Goal: Task Accomplishment & Management: Use online tool/utility

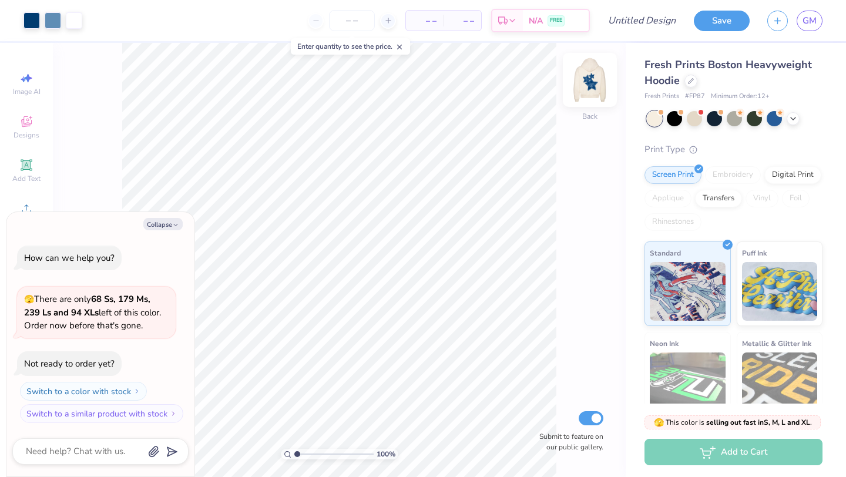
click at [601, 85] on img at bounding box center [590, 79] width 47 height 47
click at [598, 85] on img at bounding box center [590, 79] width 47 height 47
click at [695, 84] on div at bounding box center [691, 79] width 13 height 13
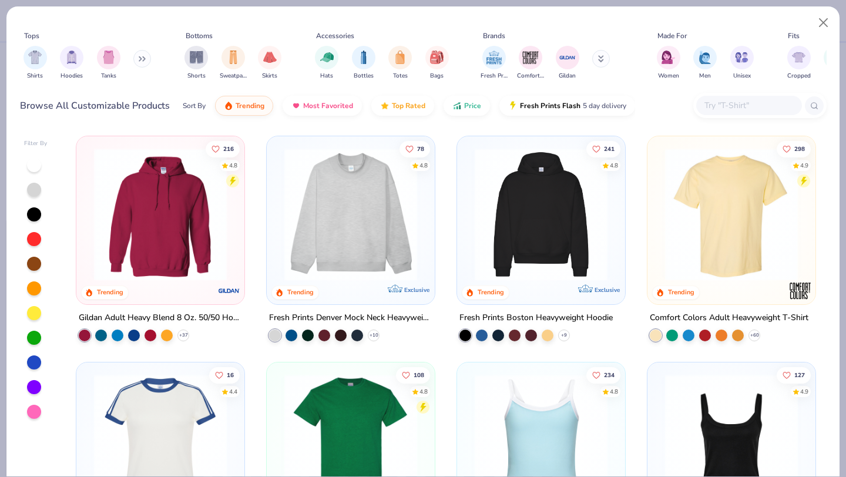
click at [735, 112] on div at bounding box center [749, 105] width 106 height 19
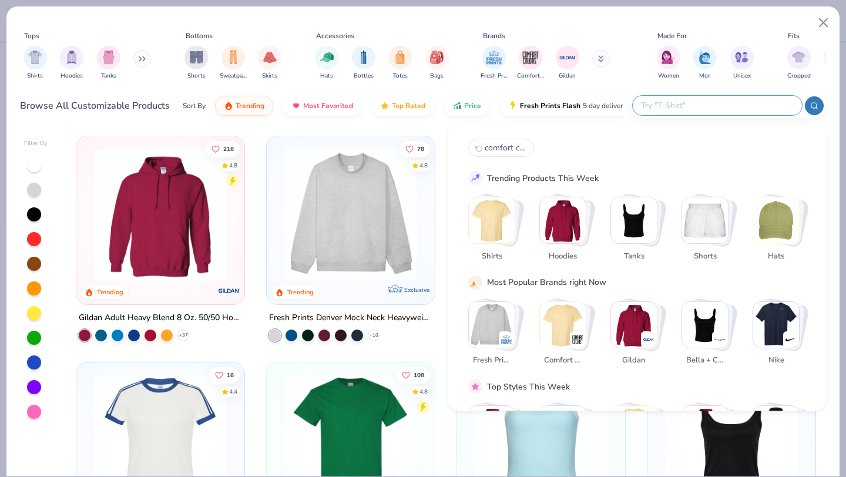
click at [611, 83] on div "Fresh Prints Comfort Colors Gildan" at bounding box center [553, 62] width 148 height 43
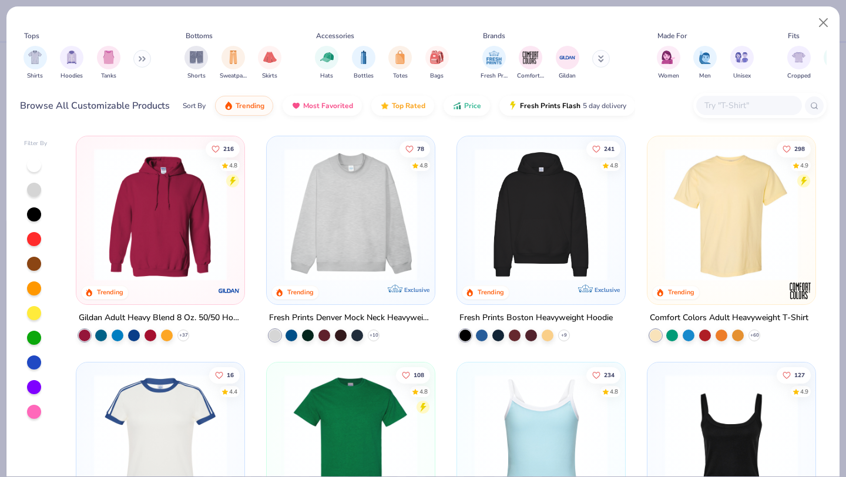
click at [708, 203] on img at bounding box center [731, 214] width 145 height 133
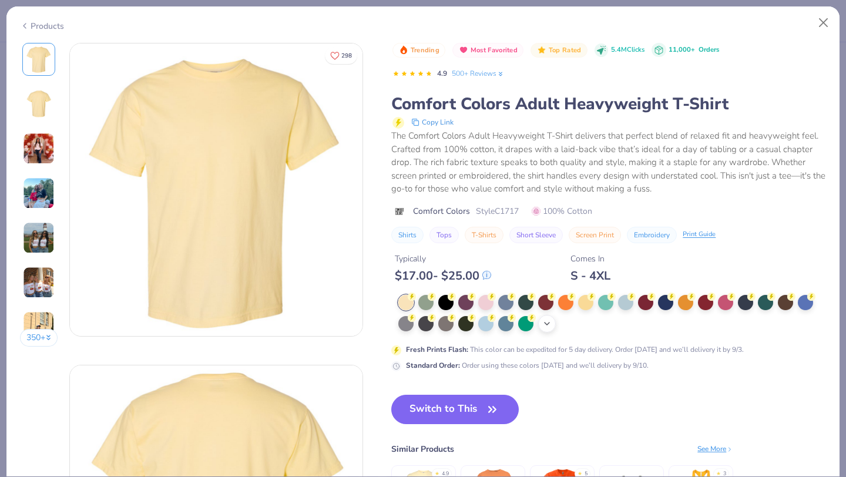
click at [555, 324] on div "+ 38" at bounding box center [547, 324] width 18 height 18
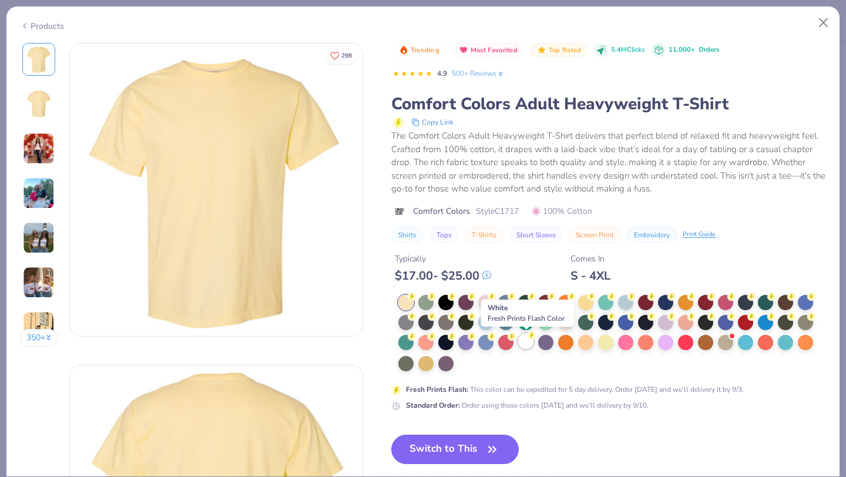
click at [416, 301] on circle at bounding box center [412, 297] width 8 height 8
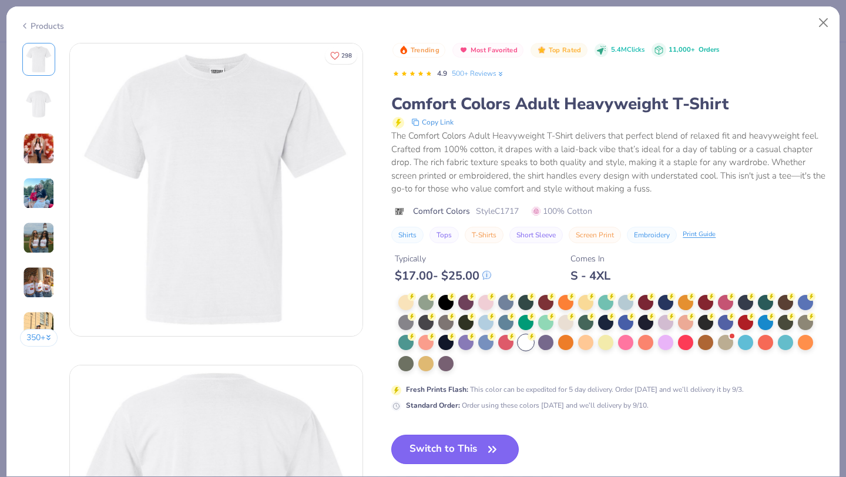
click at [468, 450] on button "Switch to This" at bounding box center [455, 449] width 128 height 29
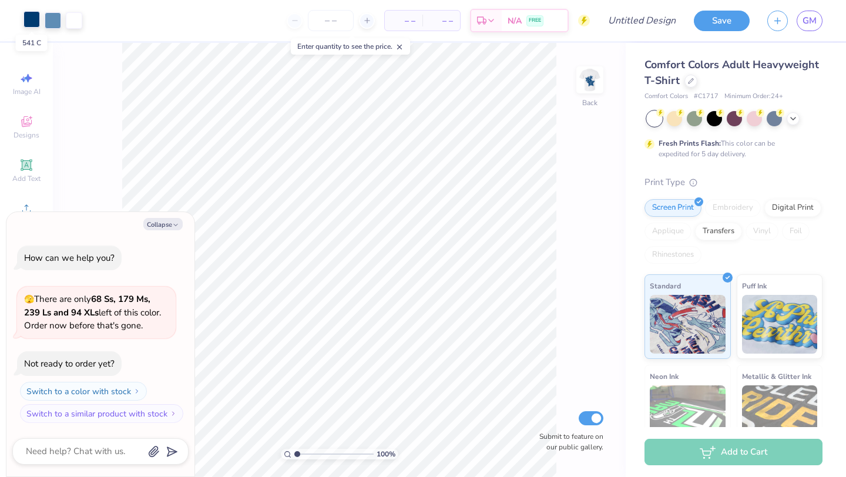
click at [36, 21] on div at bounding box center [32, 19] width 16 height 16
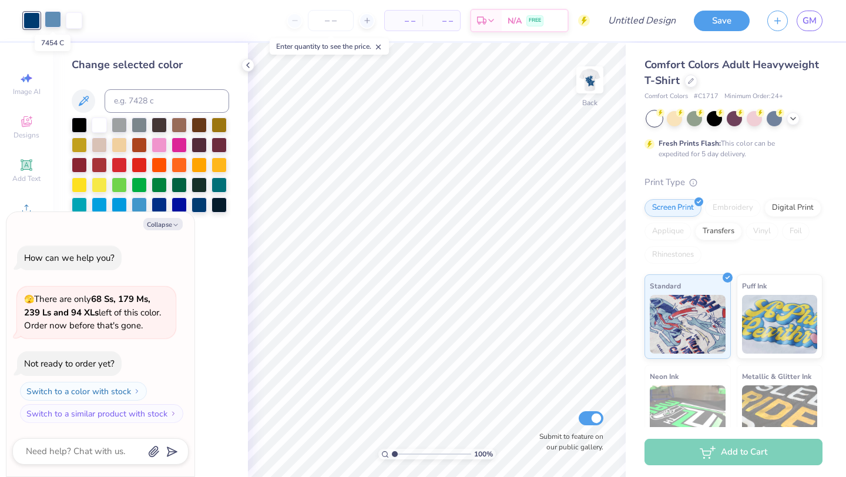
click at [58, 18] on div at bounding box center [53, 19] width 16 height 16
click at [78, 17] on div at bounding box center [74, 19] width 16 height 16
click at [35, 22] on div at bounding box center [32, 19] width 16 height 16
click at [178, 180] on div at bounding box center [179, 183] width 15 height 15
click at [86, 98] on icon at bounding box center [83, 101] width 14 height 14
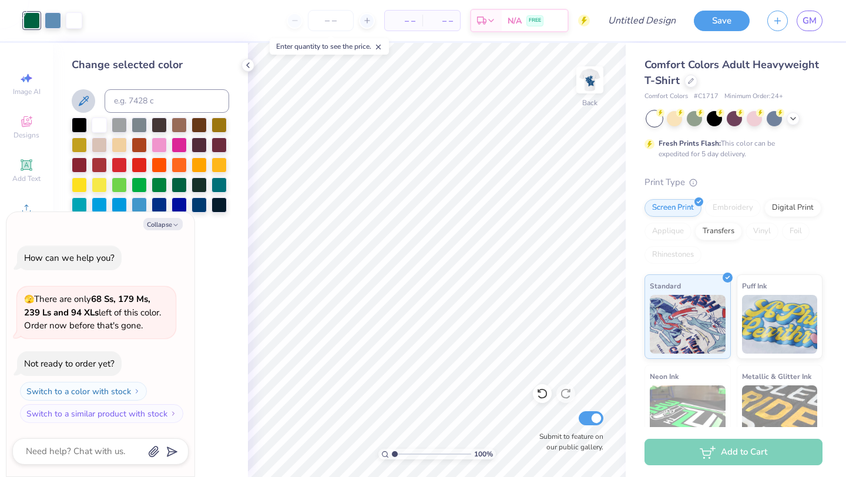
click at [81, 101] on icon at bounding box center [83, 101] width 14 height 14
click at [82, 100] on icon at bounding box center [83, 101] width 14 height 14
click at [169, 95] on input at bounding box center [167, 101] width 125 height 24
click at [140, 93] on input at bounding box center [167, 101] width 125 height 24
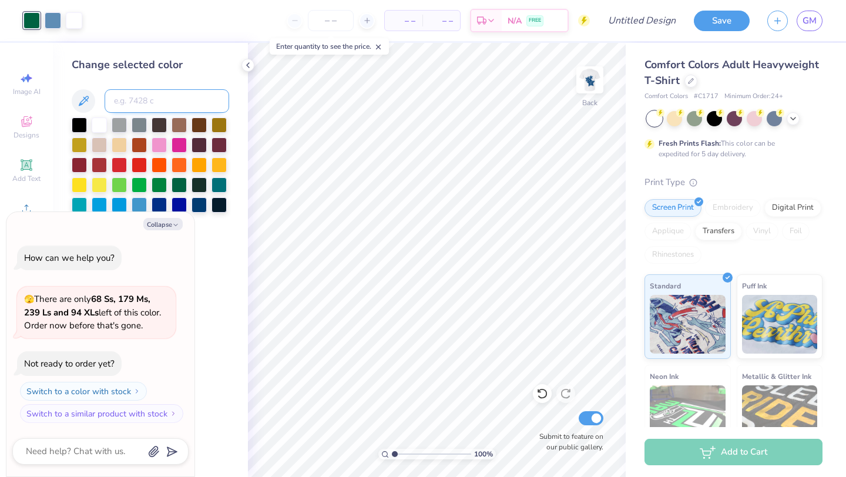
click at [140, 93] on input at bounding box center [167, 101] width 125 height 24
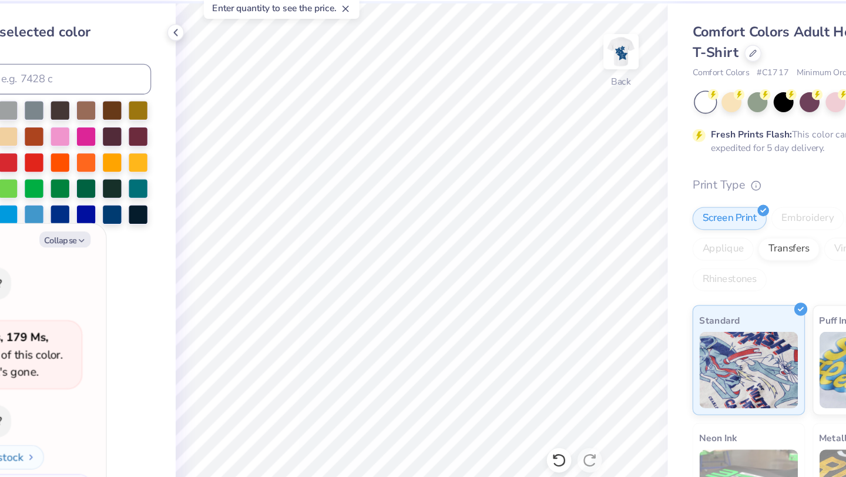
type textarea "x"
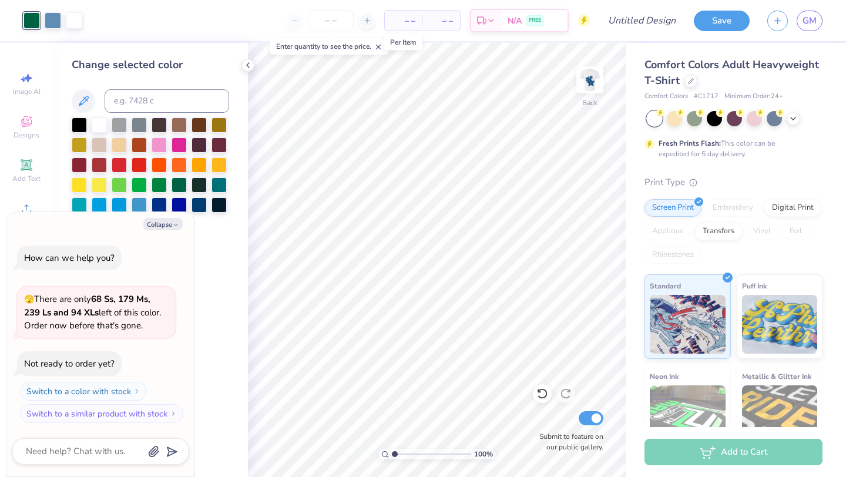
click at [393, 21] on span "– –" at bounding box center [404, 21] width 24 height 12
click at [345, 20] on input "number" at bounding box center [331, 20] width 46 height 21
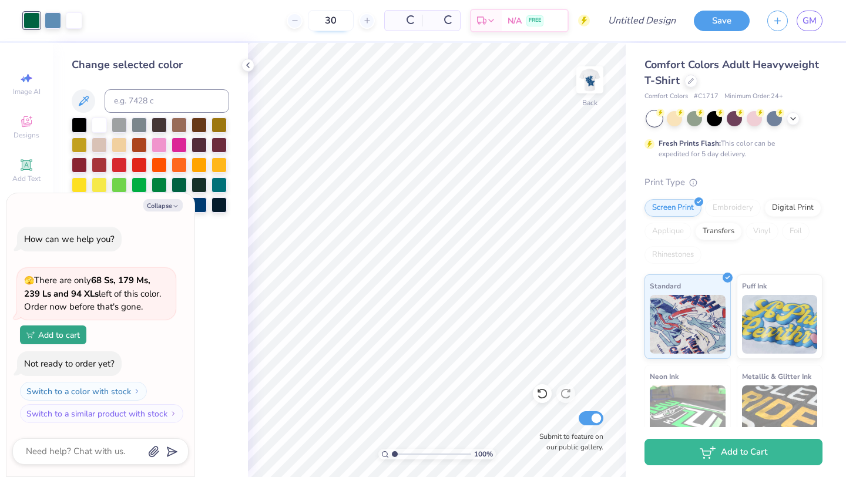
type input "30"
click at [54, 19] on div at bounding box center [53, 19] width 16 height 16
click at [102, 122] on div at bounding box center [99, 123] width 15 height 15
click at [590, 82] on img at bounding box center [590, 79] width 47 height 47
click at [37, 18] on div at bounding box center [32, 19] width 16 height 16
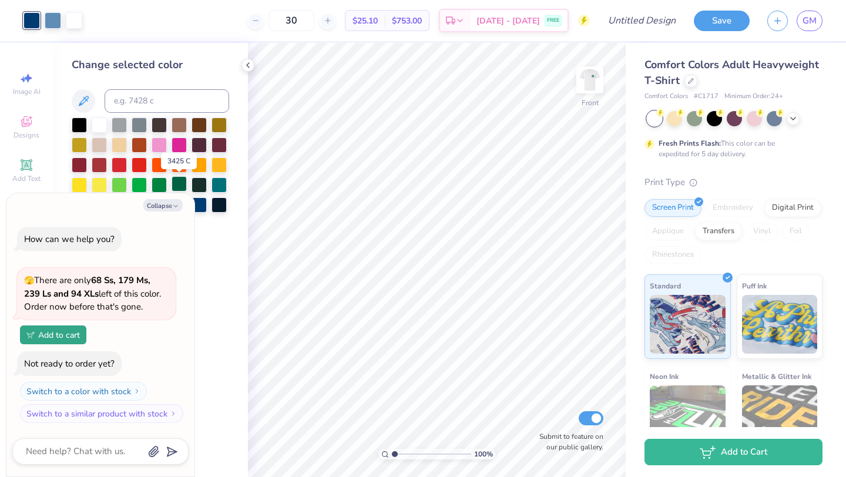
click at [177, 185] on div at bounding box center [179, 183] width 15 height 15
click at [55, 20] on div at bounding box center [53, 19] width 16 height 16
click at [103, 124] on div at bounding box center [99, 123] width 15 height 15
click at [593, 75] on img at bounding box center [590, 80] width 24 height 24
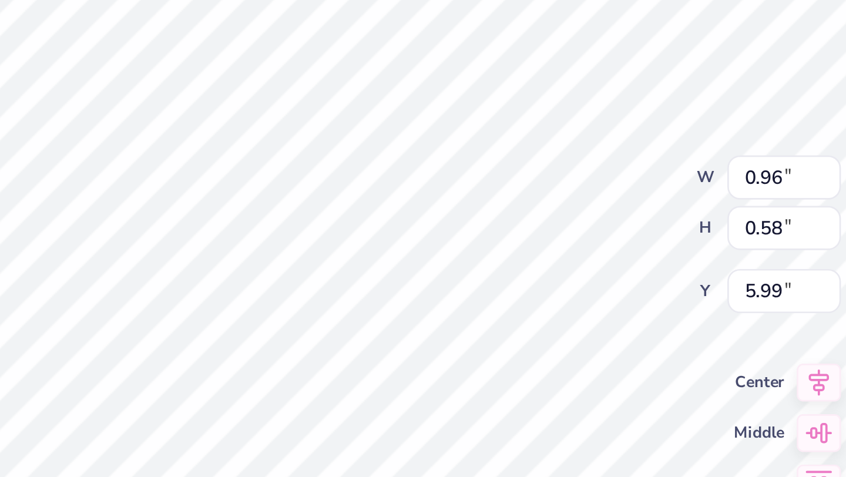
type textarea "x"
type input "6.03"
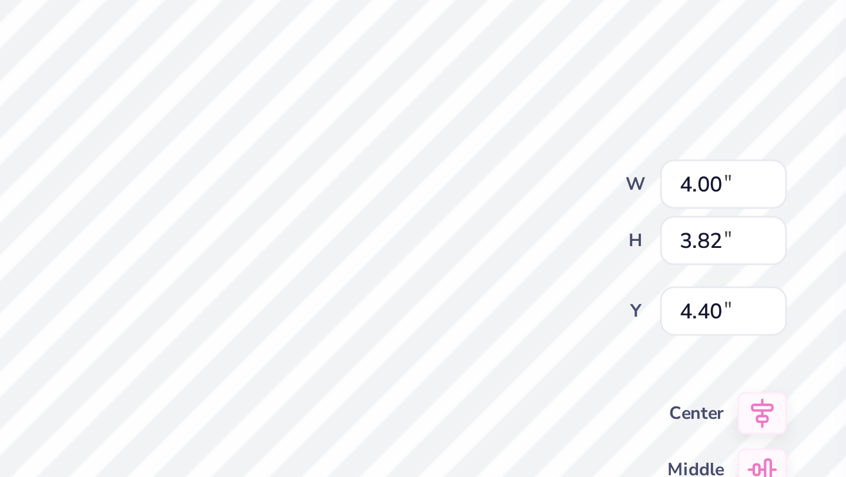
type textarea "x"
type input "1.23"
type input "0.79"
type input "6.32"
type textarea "x"
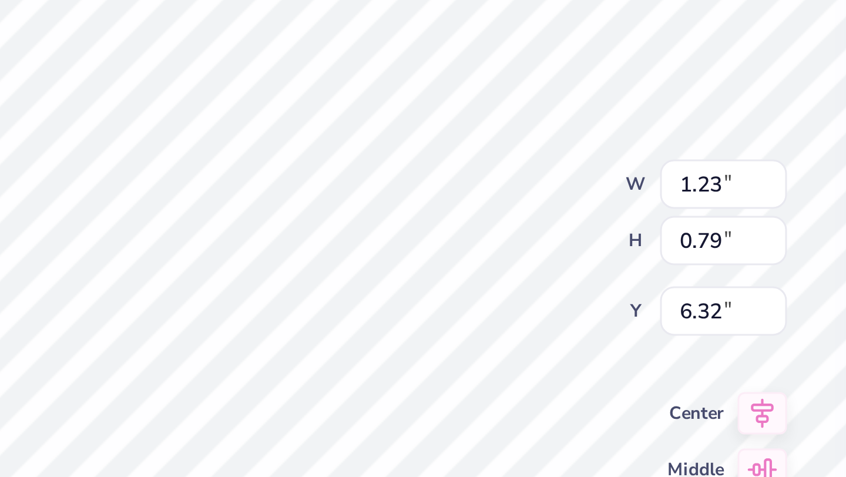
type input "0.96"
type input "0.58"
type input "6.03"
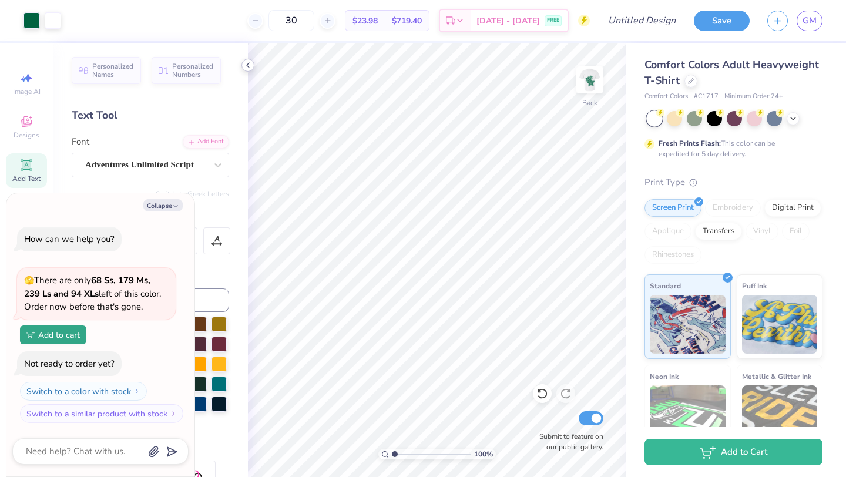
click at [248, 62] on icon at bounding box center [247, 65] width 9 height 9
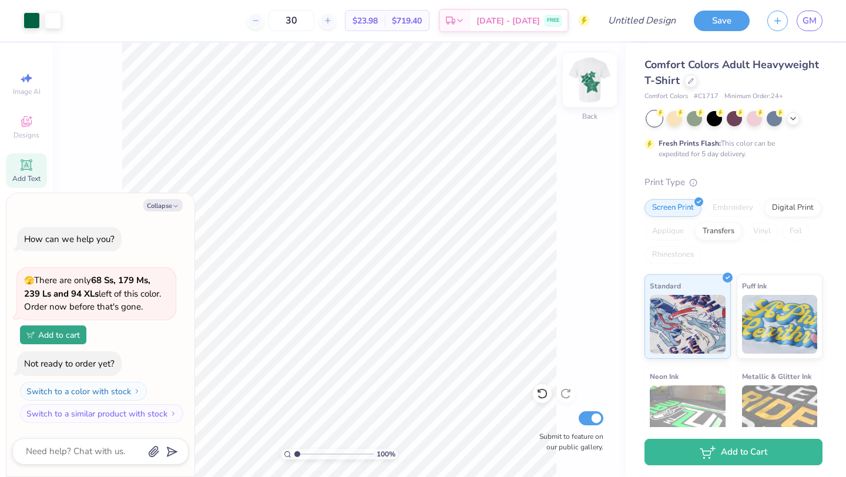
click at [599, 76] on img at bounding box center [590, 79] width 47 height 47
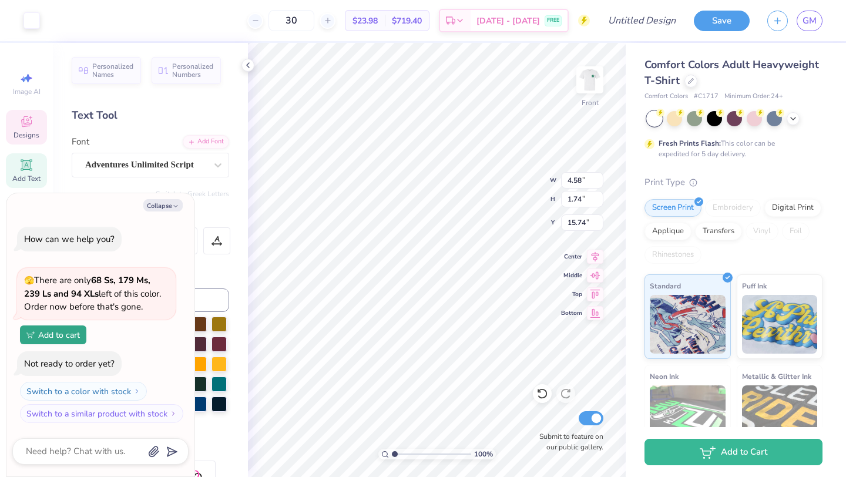
type textarea "x"
type input "4.58"
type input "1.74"
type input "15.74"
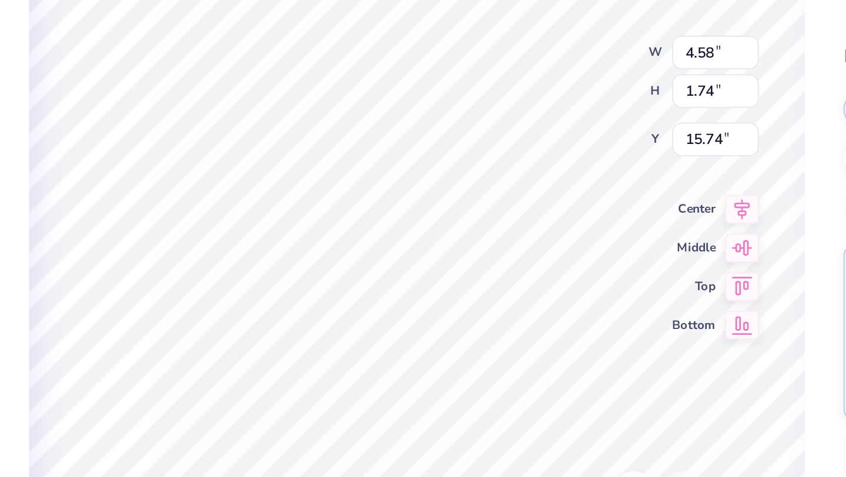
type textarea "x"
type textarea "k"
type textarea "x"
type textarea "ka"
type textarea "x"
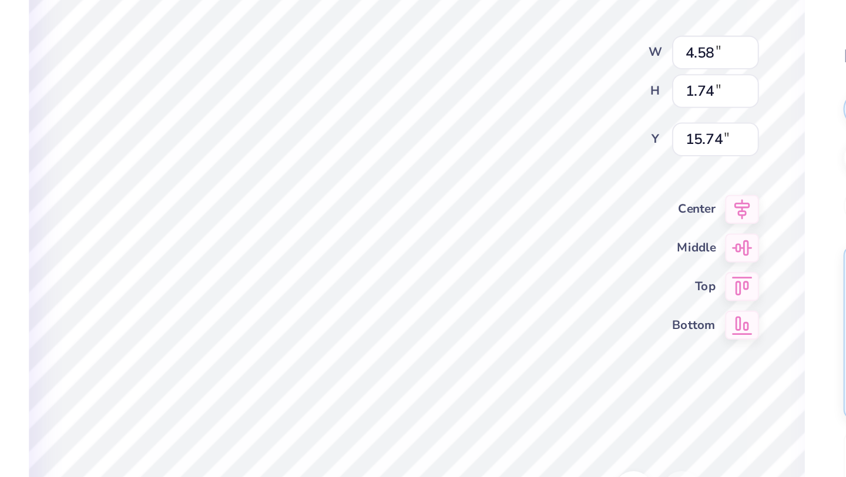
type textarea "kap"
type textarea "x"
type textarea "kapp"
type textarea "x"
type textarea "kappa"
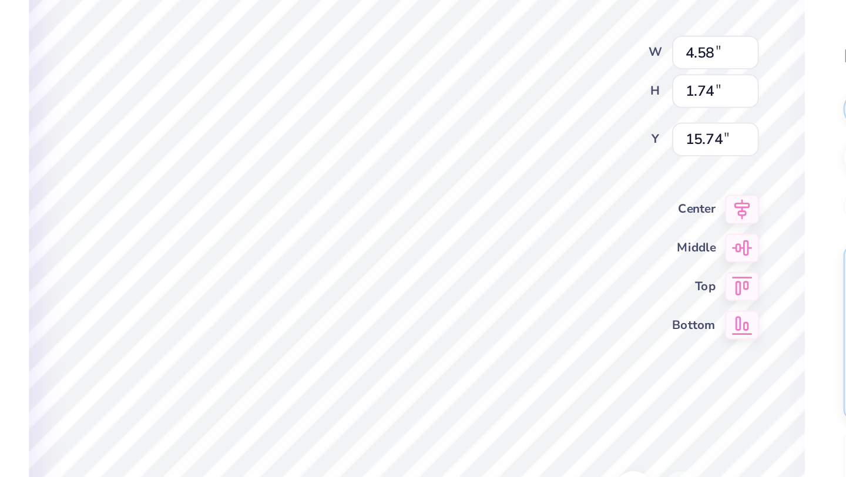
type textarea "x"
type input "2.01"
type input "1.05"
type input "17.47"
type textarea "x"
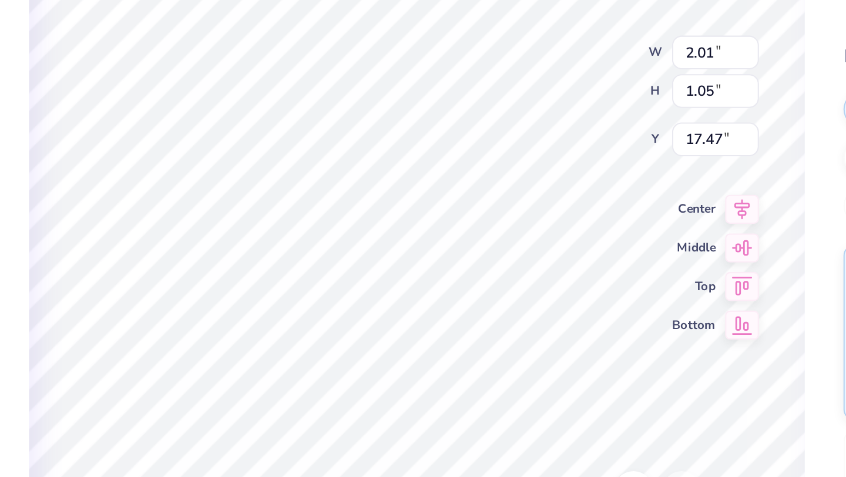
type input "17.41"
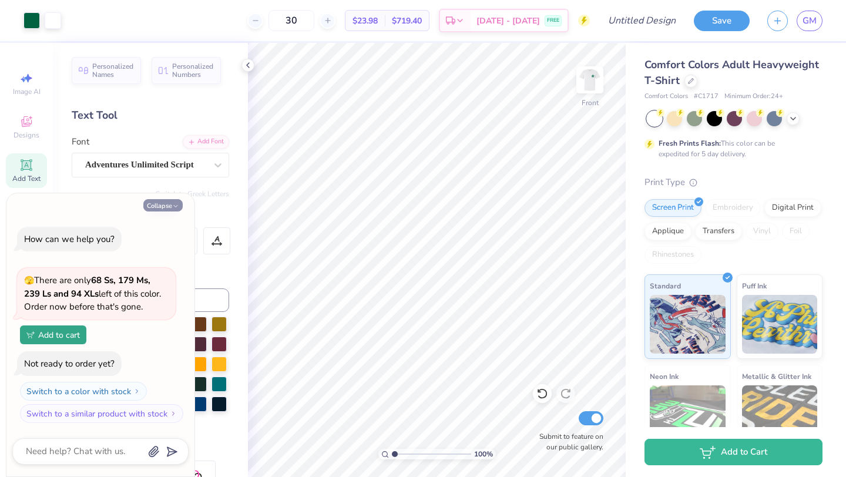
click at [170, 206] on button "Collapse" at bounding box center [162, 205] width 39 height 12
type textarea "x"
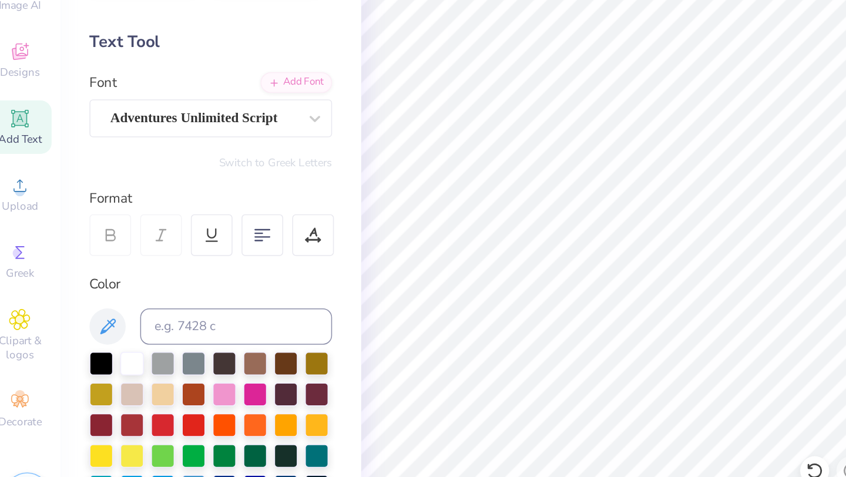
click at [31, 174] on span "Add Text" at bounding box center [26, 178] width 28 height 9
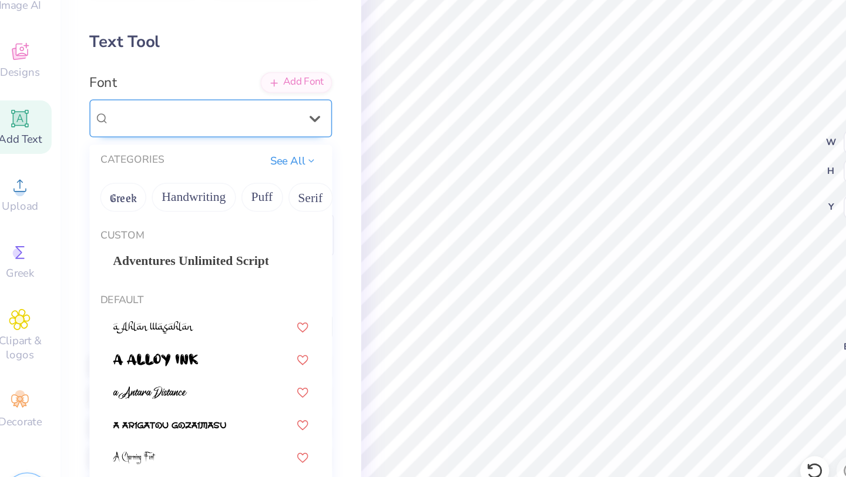
click at [155, 169] on div "Super Dream" at bounding box center [145, 165] width 123 height 18
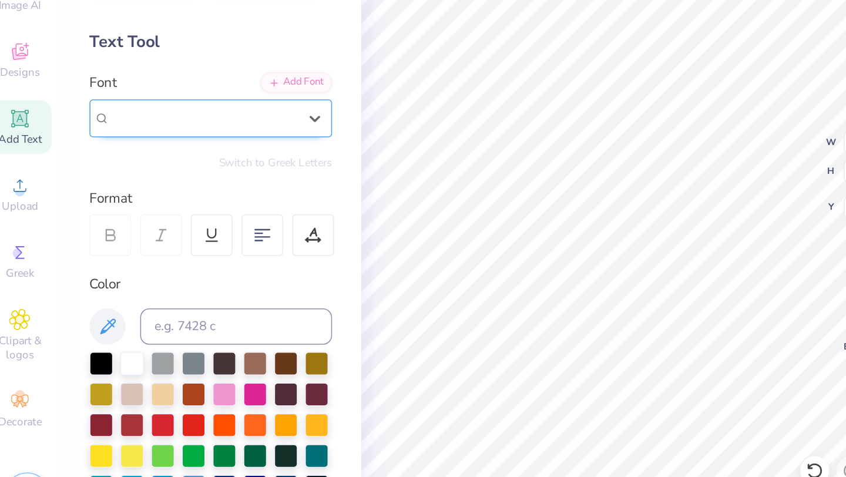
click at [146, 170] on div "Super Dream" at bounding box center [145, 165] width 121 height 14
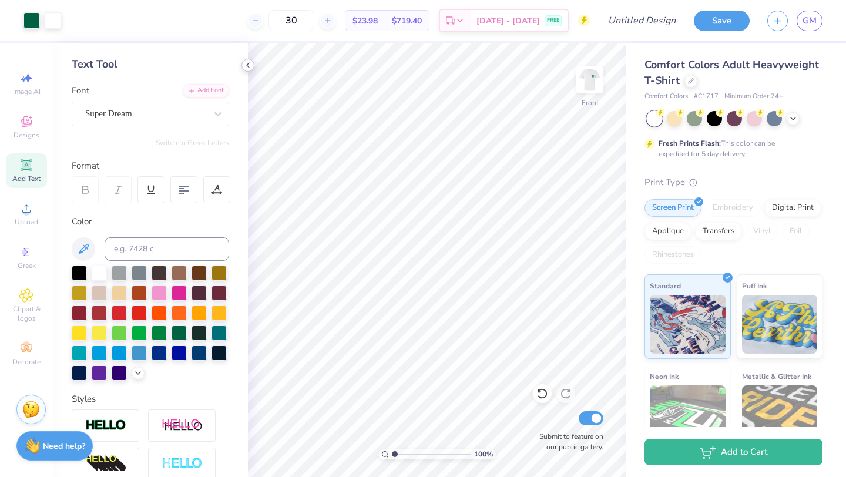
click at [250, 68] on icon at bounding box center [247, 65] width 9 height 9
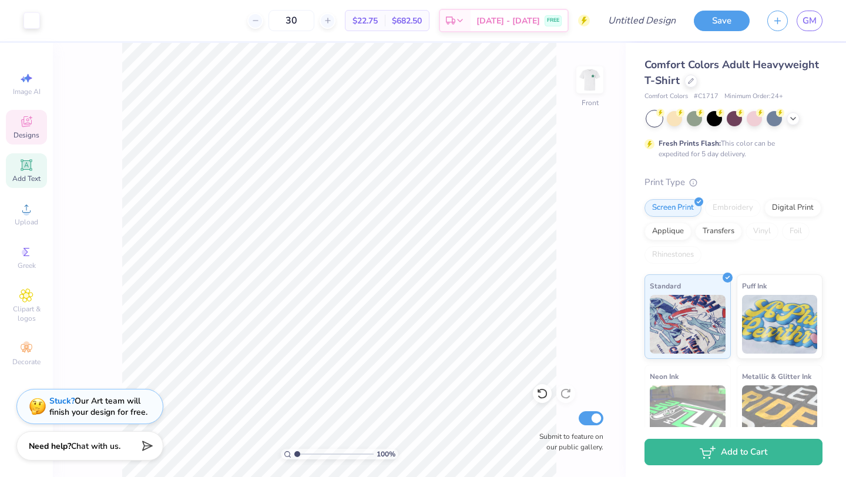
click at [23, 122] on icon at bounding box center [26, 123] width 9 height 8
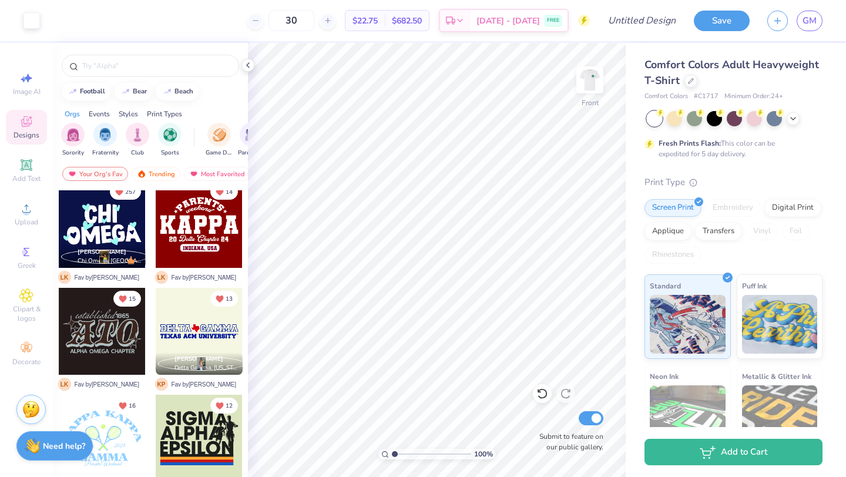
scroll to position [343, 0]
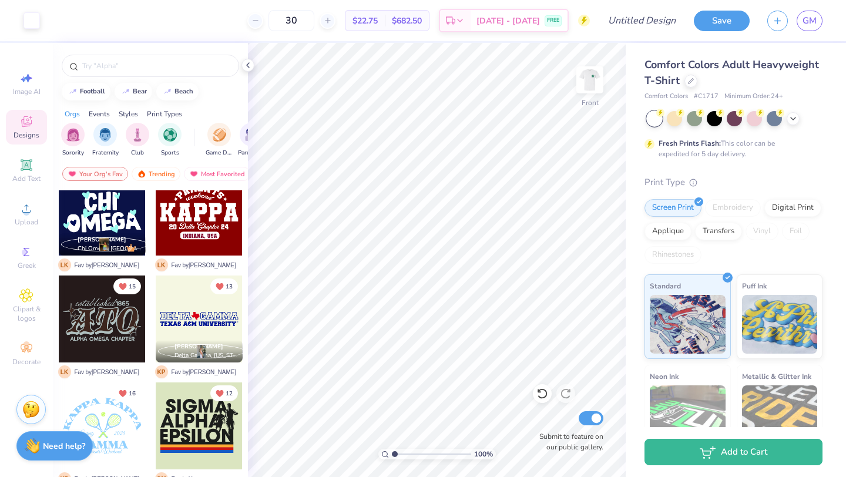
click at [119, 52] on div at bounding box center [150, 63] width 195 height 40
click at [120, 56] on div at bounding box center [150, 66] width 177 height 22
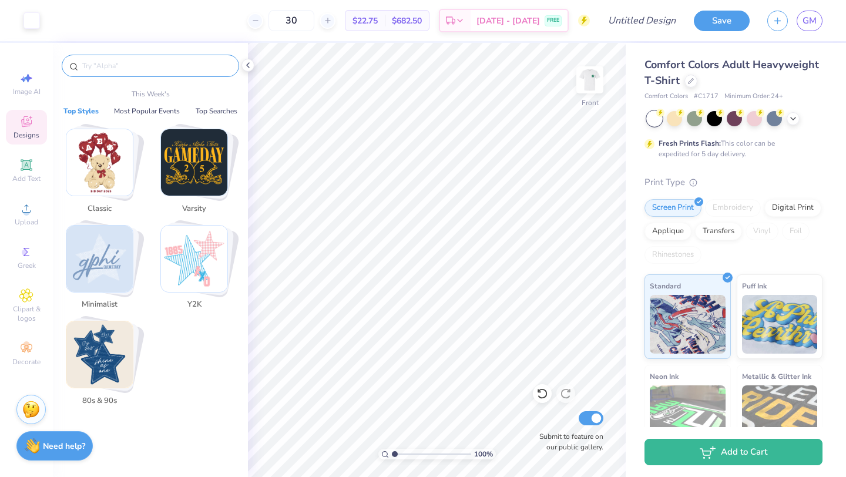
click at [123, 66] on input "text" at bounding box center [156, 66] width 150 height 12
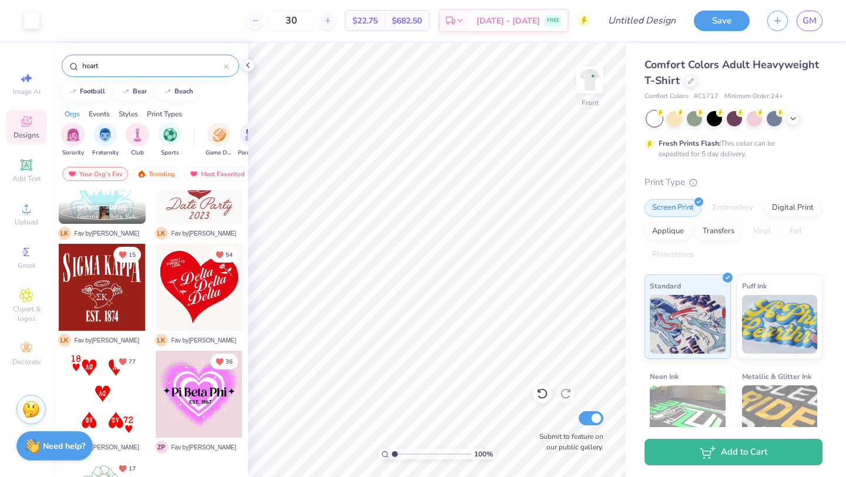
scroll to position [594, 0]
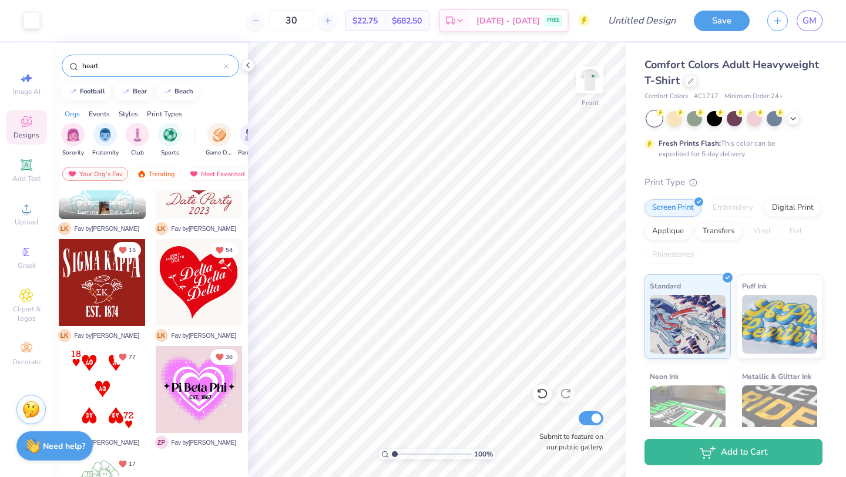
type input "heart"
click at [155, 273] on div at bounding box center [111, 282] width 87 height 87
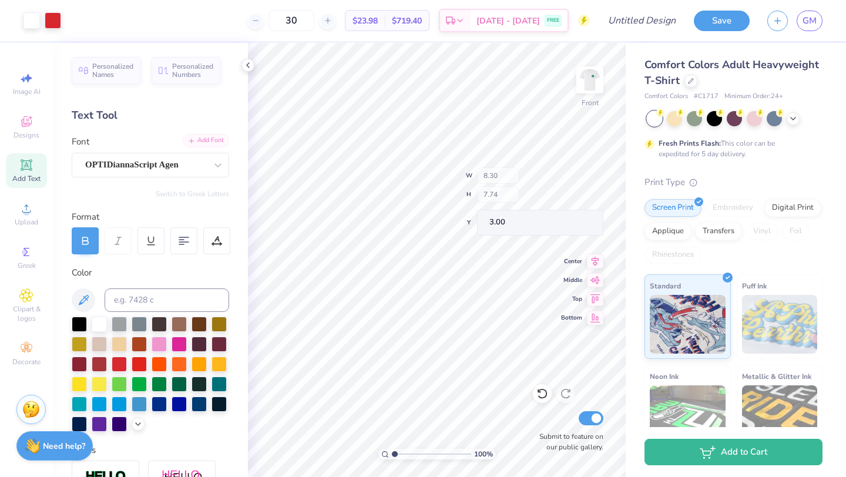
type input "3.62"
type input "1.94"
type input "5.54"
type input "1.92"
type input "0.54"
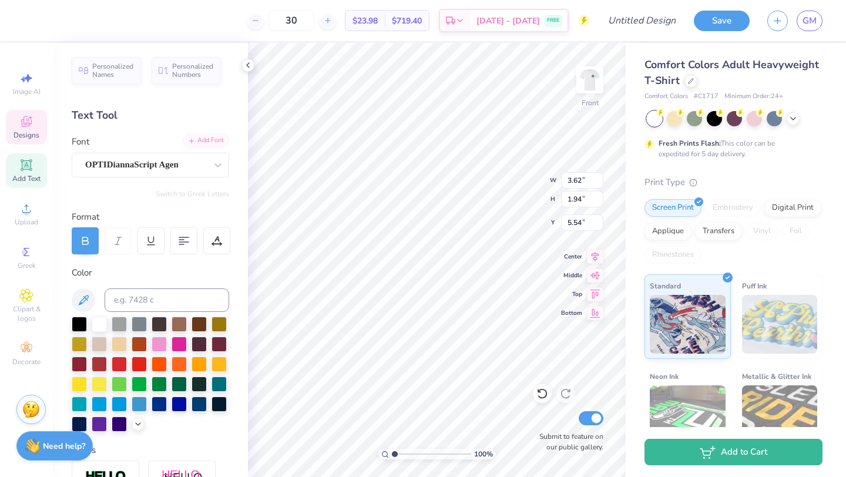
type input "4.00"
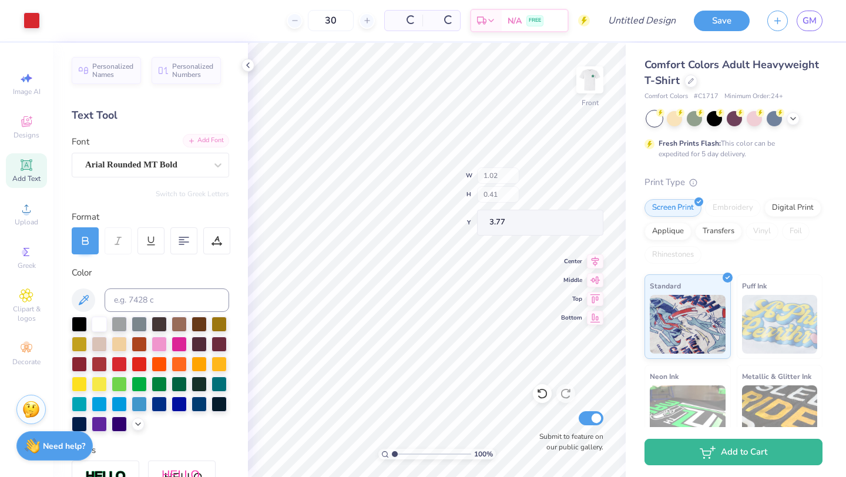
type input "3.77"
click at [246, 65] on icon at bounding box center [247, 65] width 9 height 9
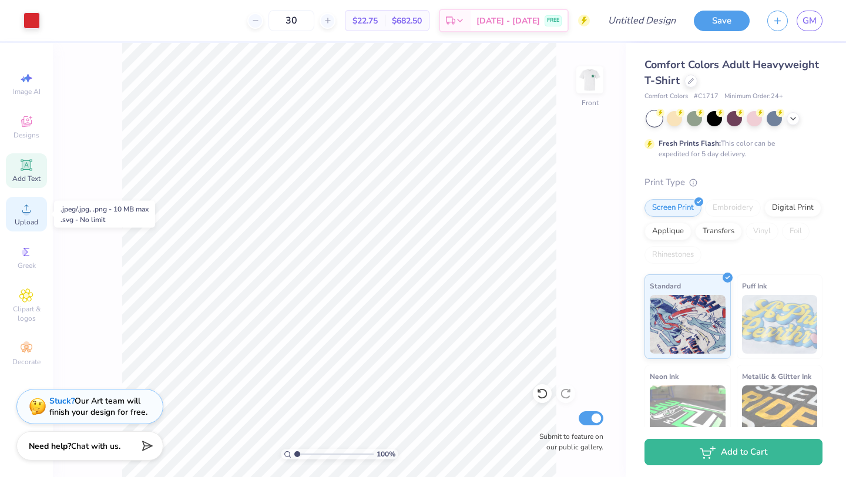
click at [20, 218] on span "Upload" at bounding box center [27, 221] width 24 height 9
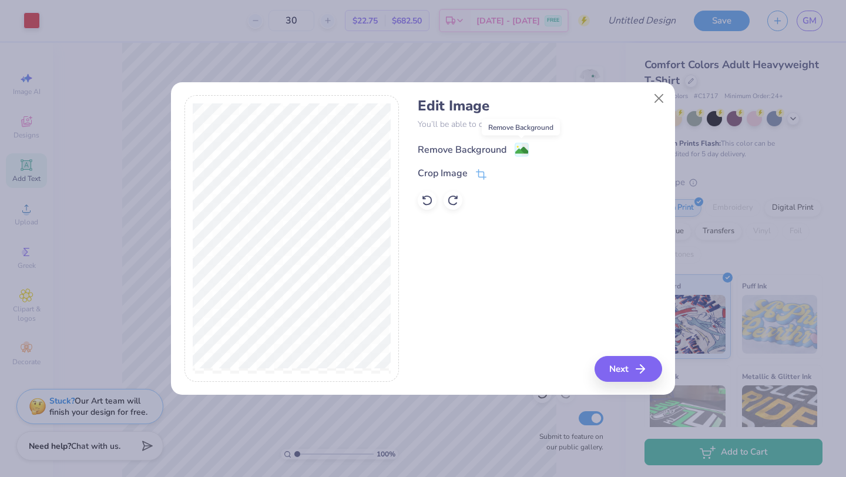
click at [520, 147] on image at bounding box center [521, 150] width 13 height 13
click at [637, 370] on icon "button" at bounding box center [644, 369] width 14 height 14
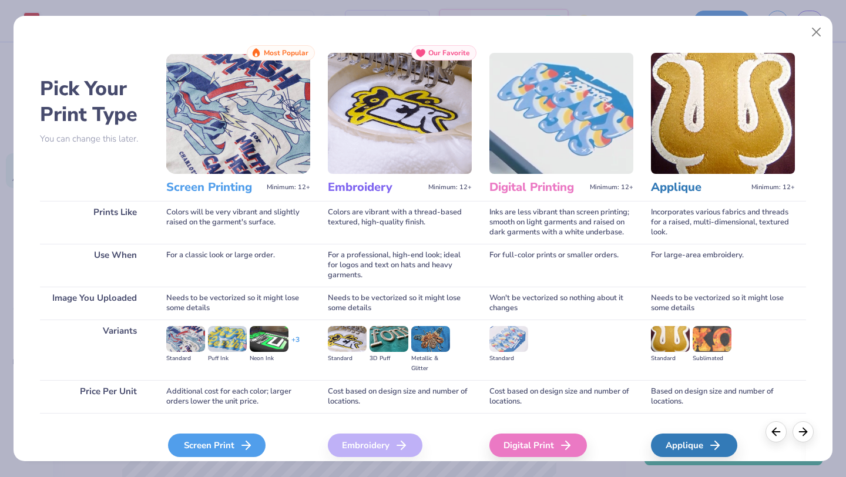
click at [223, 444] on div "Screen Print" at bounding box center [217, 446] width 98 height 24
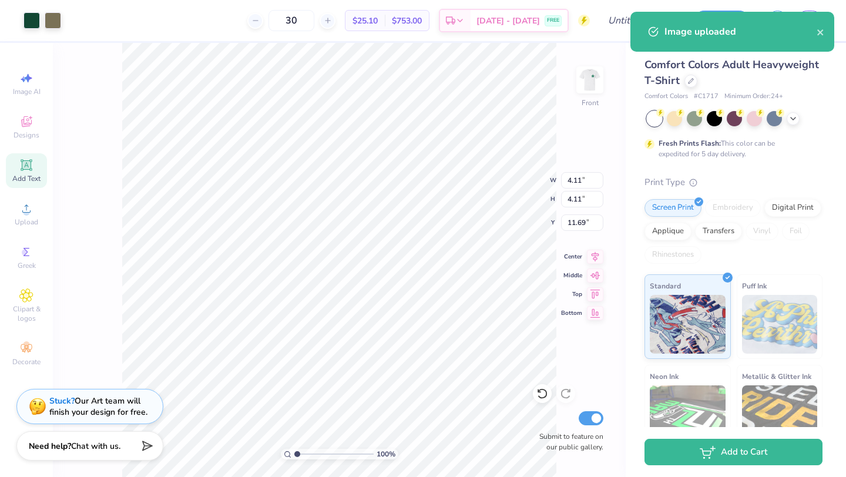
type input "5.31"
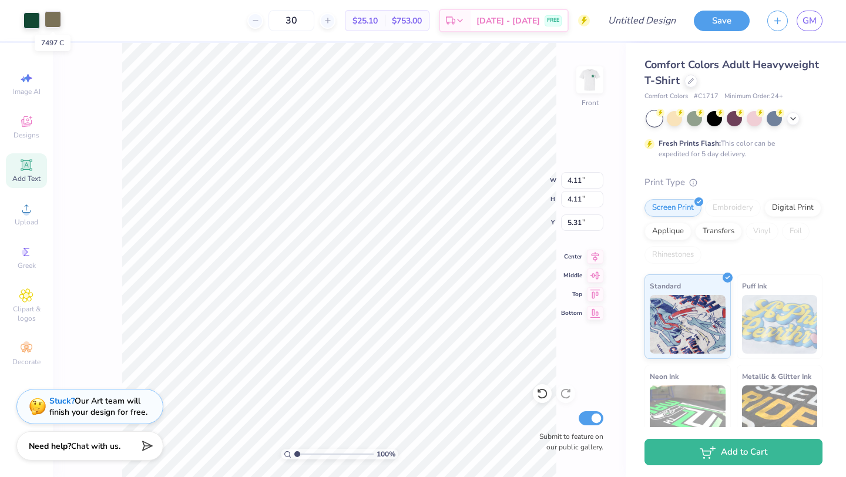
click at [59, 16] on div at bounding box center [53, 19] width 16 height 16
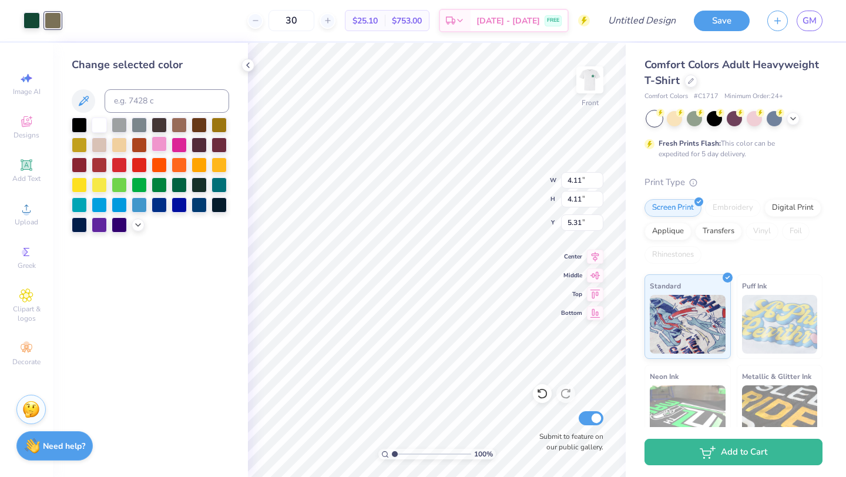
click at [156, 147] on div at bounding box center [159, 143] width 15 height 15
click at [24, 21] on div at bounding box center [32, 19] width 16 height 16
click at [155, 145] on div at bounding box center [159, 143] width 15 height 15
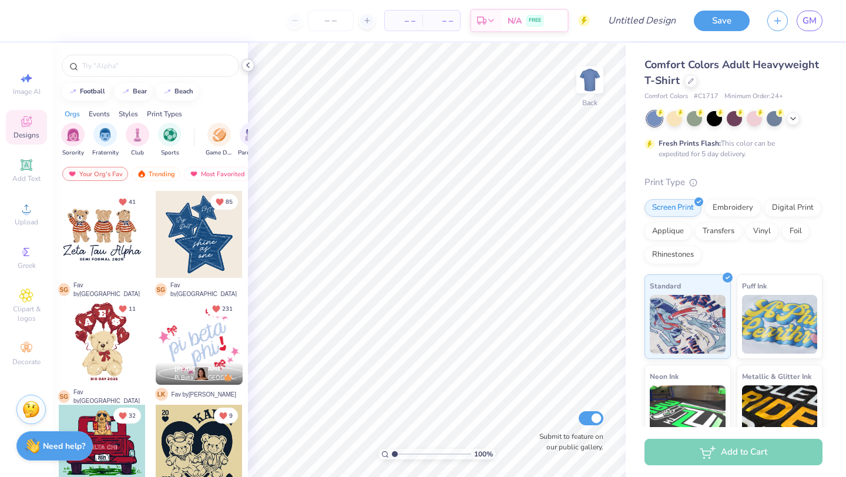
click at [250, 70] on div at bounding box center [248, 65] width 13 height 13
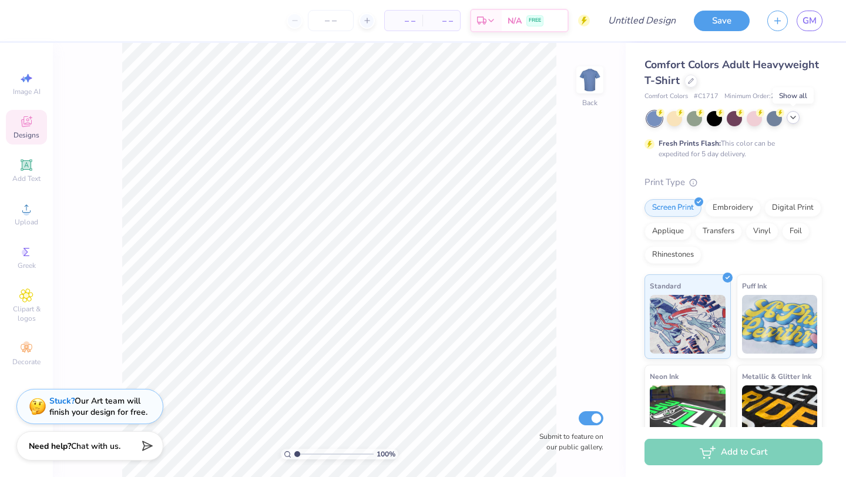
click at [795, 122] on icon at bounding box center [793, 117] width 9 height 9
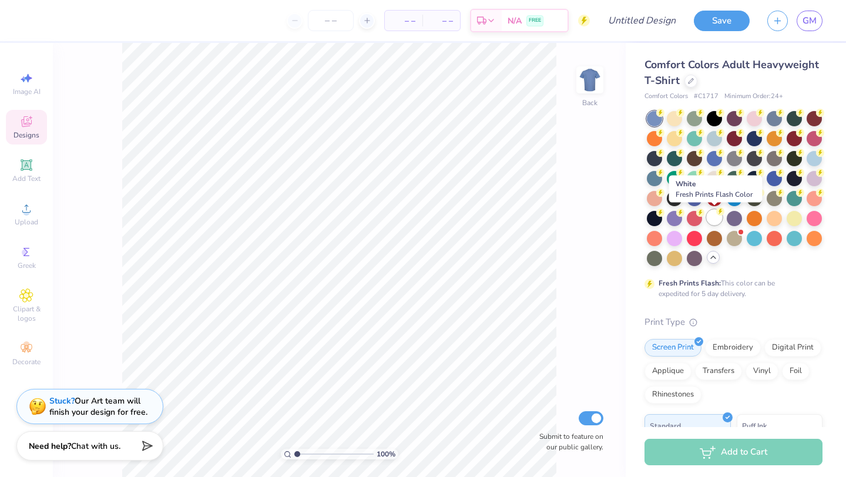
click at [665, 117] on circle at bounding box center [660, 113] width 8 height 8
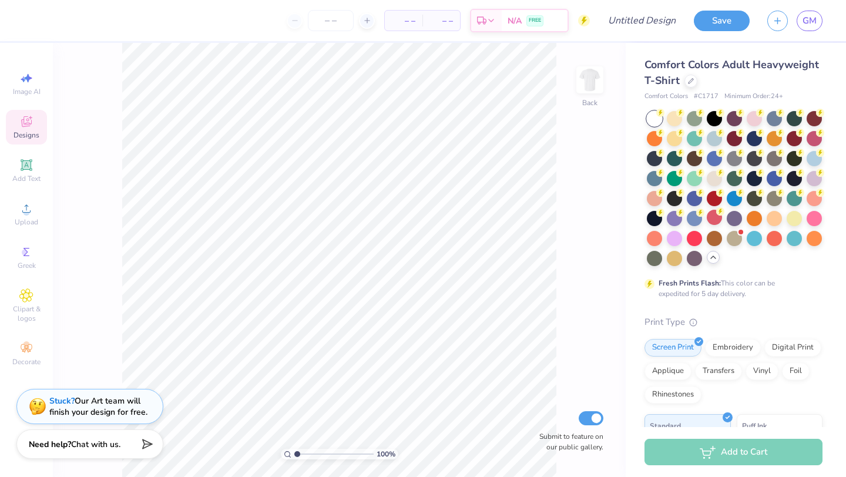
click at [73, 447] on span "Chat with us." at bounding box center [95, 444] width 49 height 11
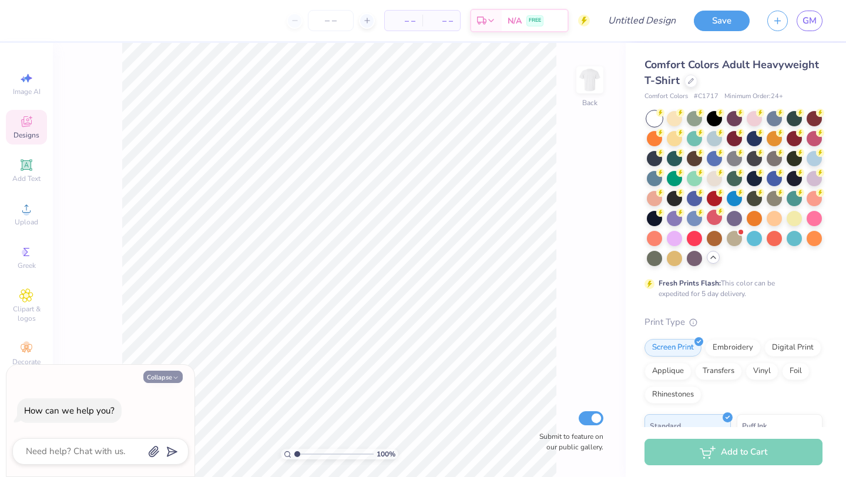
click at [157, 381] on button "Collapse" at bounding box center [162, 377] width 39 height 12
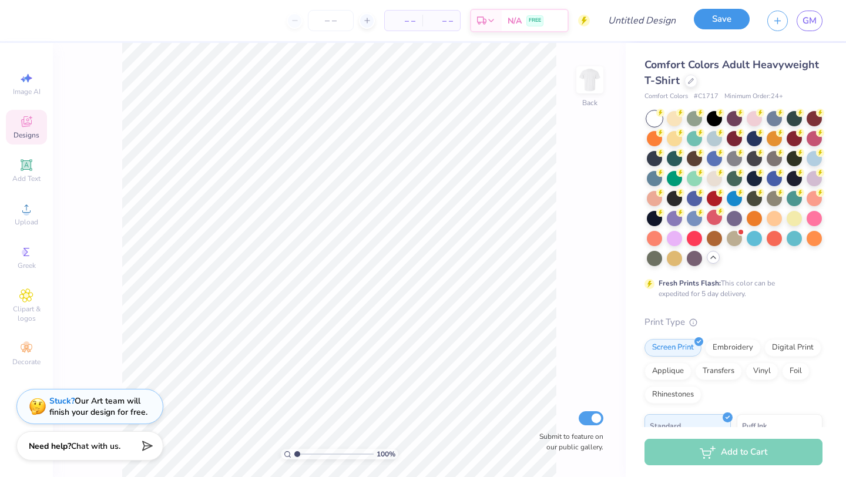
click at [722, 21] on button "Save" at bounding box center [722, 19] width 56 height 21
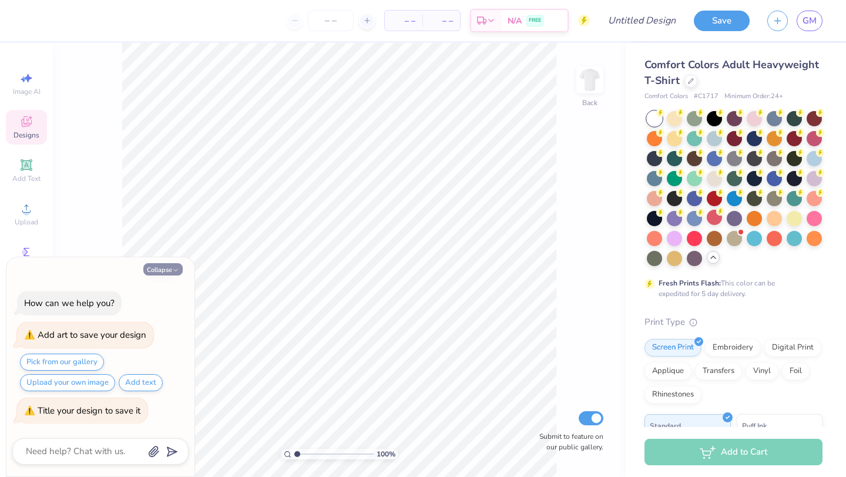
click at [179, 273] on icon "button" at bounding box center [175, 270] width 7 height 7
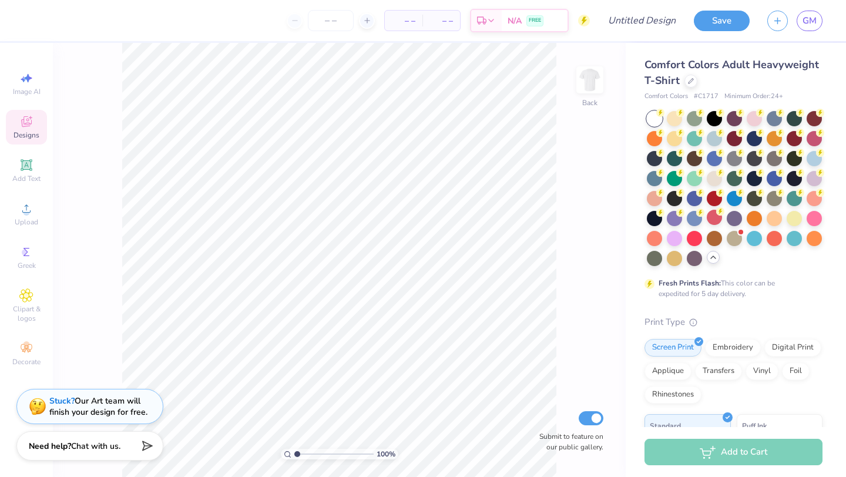
click at [732, 31] on div "Save GM" at bounding box center [770, 20] width 152 height 41
click at [728, 24] on button "Save" at bounding box center [722, 19] width 56 height 21
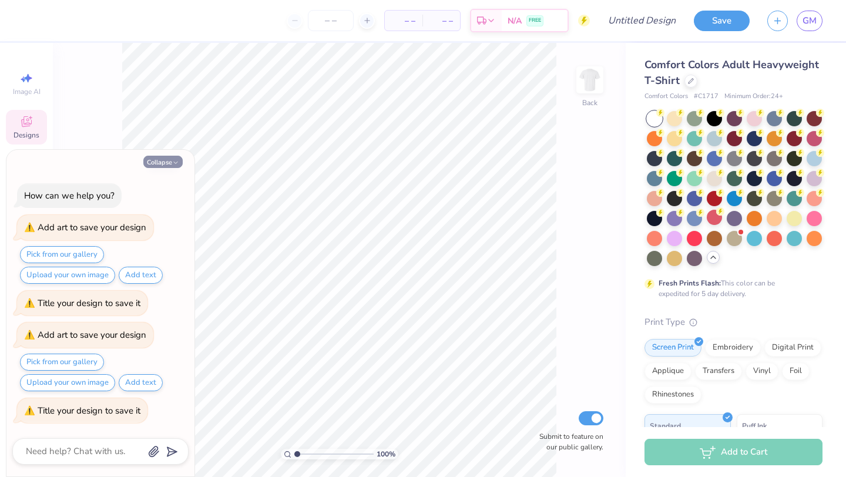
click at [172, 159] on icon "button" at bounding box center [175, 162] width 7 height 7
type textarea "x"
